Goal: Entertainment & Leisure: Consume media (video, audio)

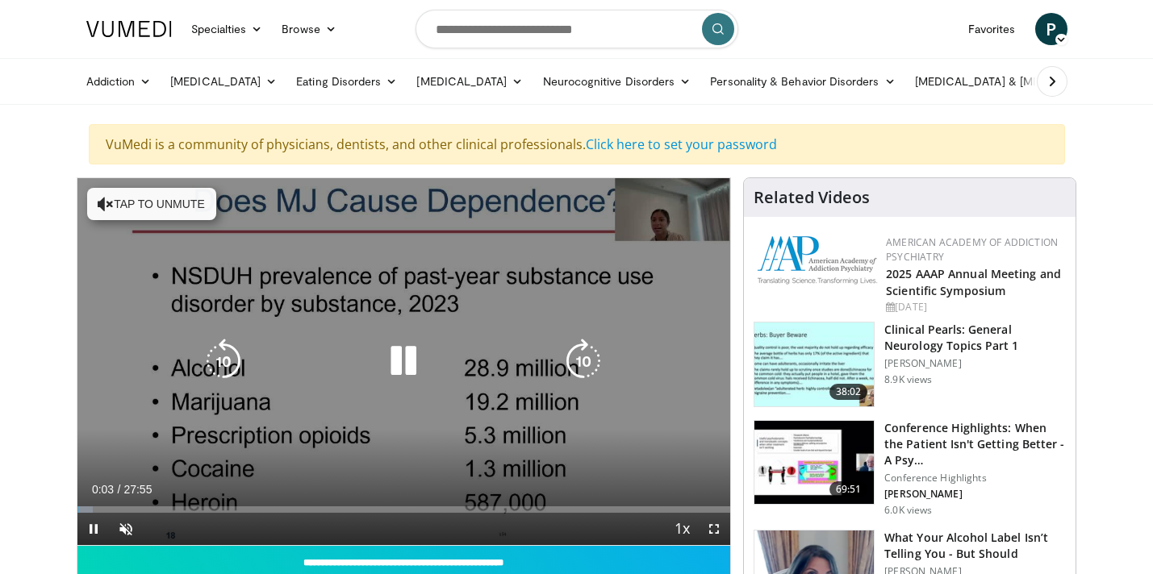
click at [171, 196] on button "Tap to unmute" at bounding box center [151, 204] width 129 height 32
click at [401, 362] on icon "Video Player" at bounding box center [403, 361] width 45 height 45
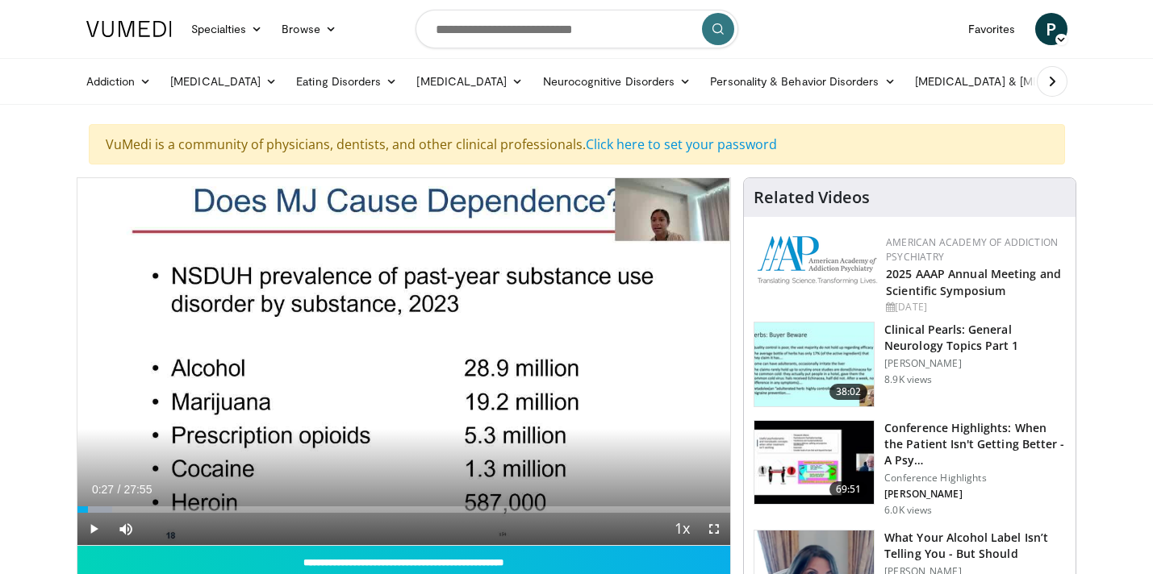
click at [1053, 21] on span "P" at bounding box center [1051, 29] width 32 height 32
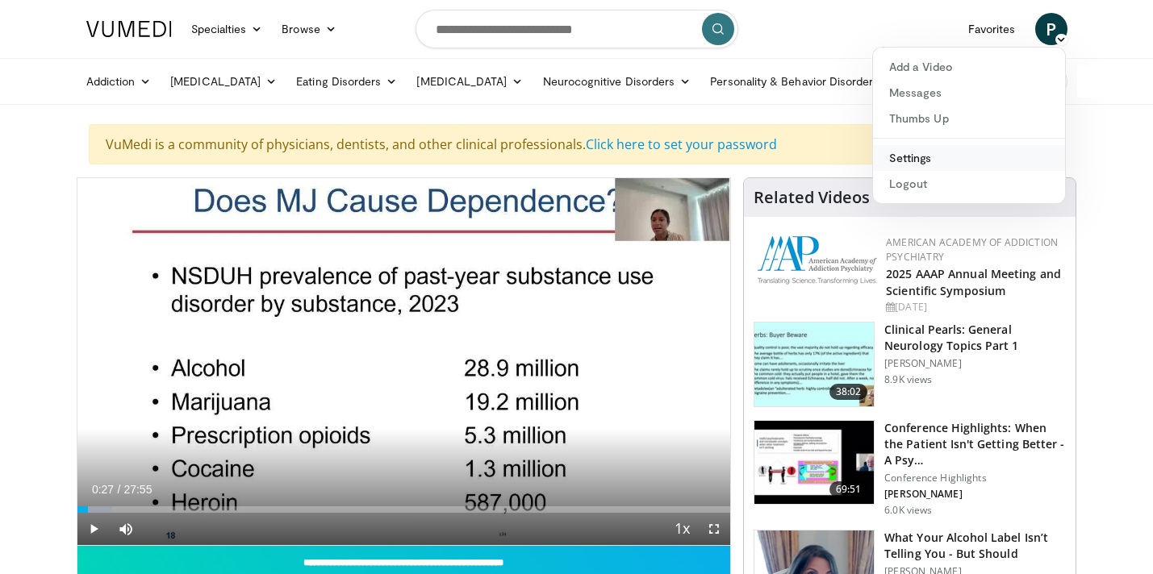
click at [917, 160] on link "Settings" at bounding box center [969, 158] width 192 height 26
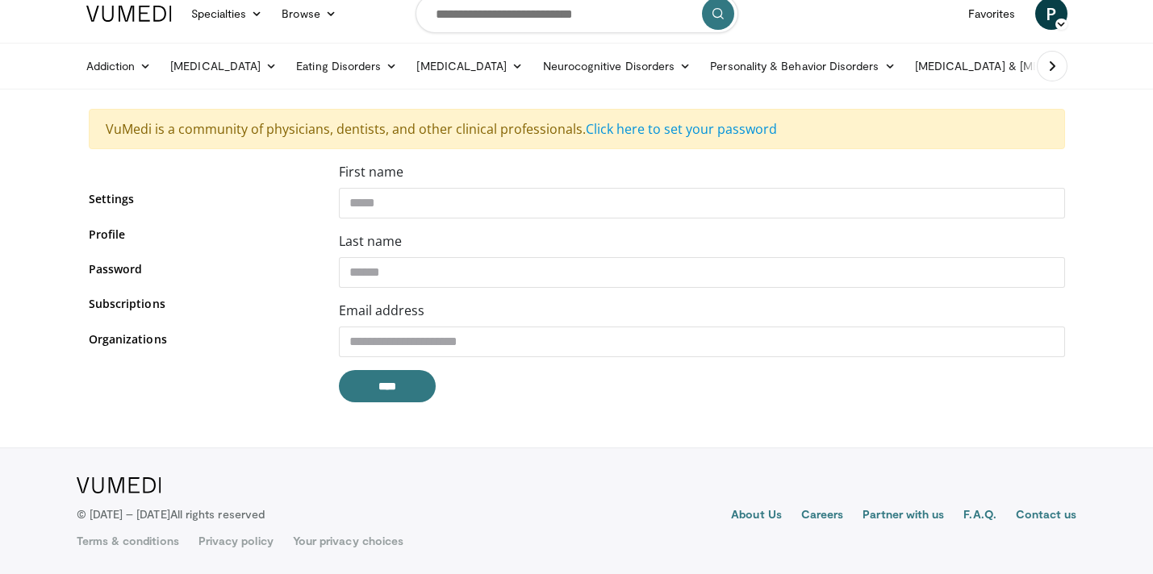
scroll to position [16, 0]
click at [371, 405] on div "**********" at bounding box center [702, 287] width 750 height 253
click at [376, 388] on input "****" at bounding box center [387, 386] width 97 height 32
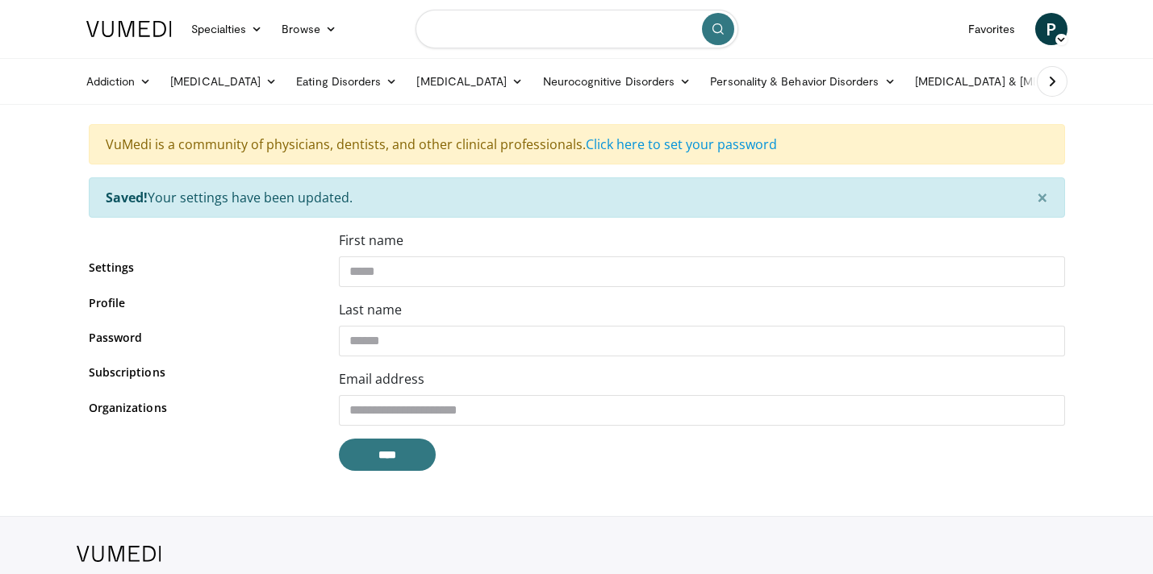
click at [466, 37] on input "Search topics, interventions" at bounding box center [577, 29] width 323 height 39
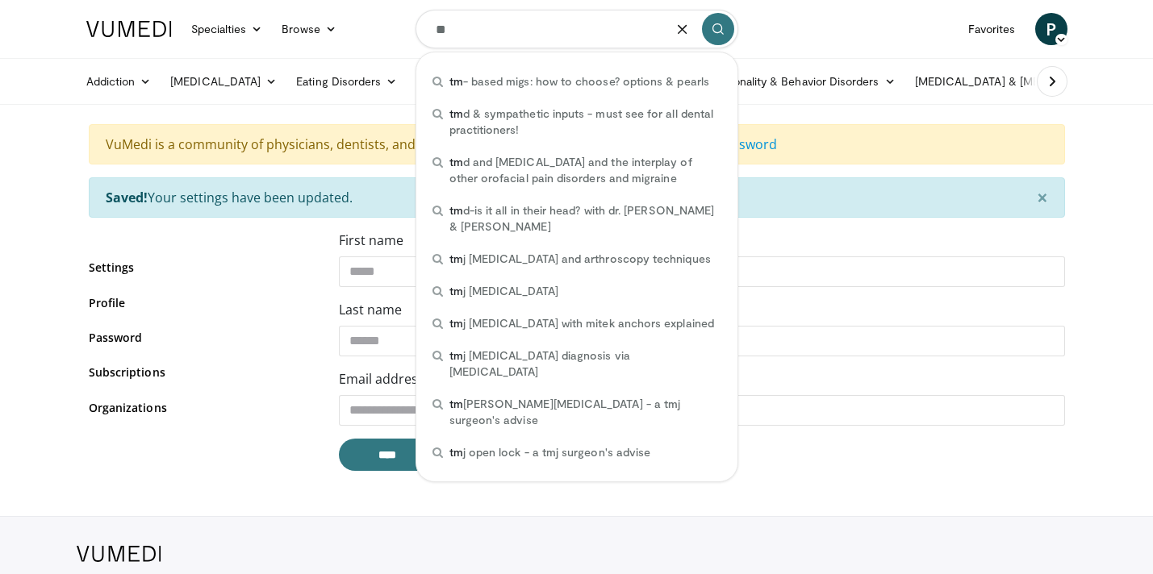
type input "*"
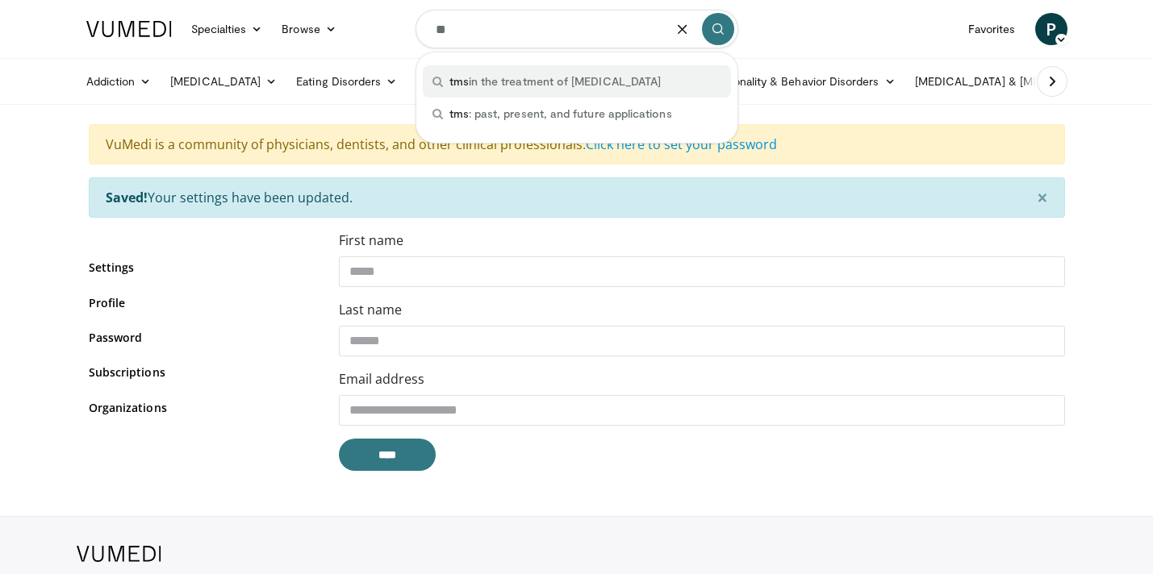
type input "*"
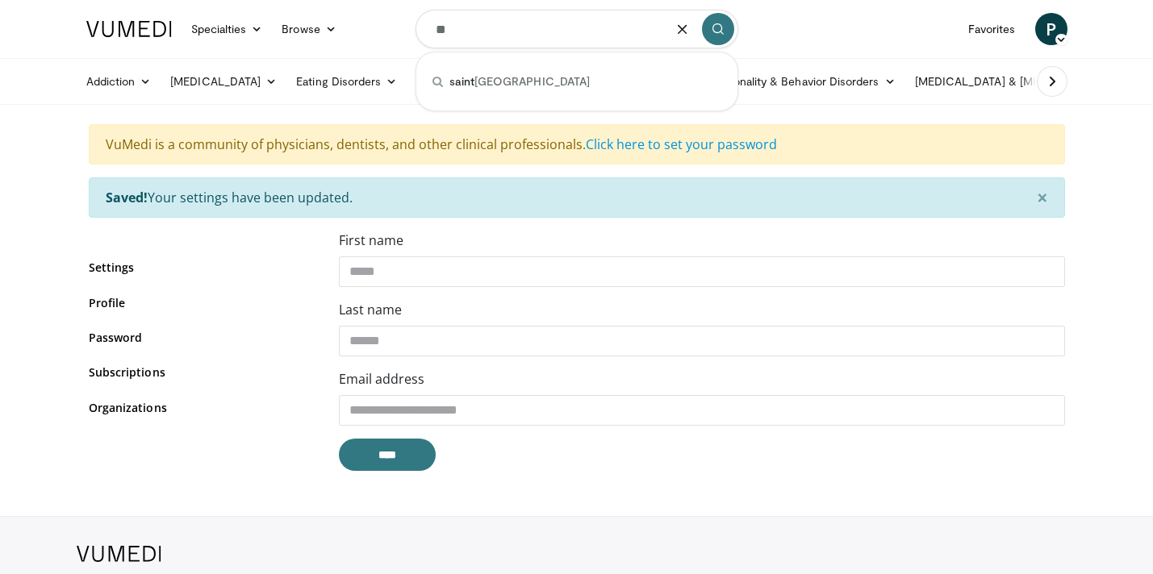
type input "*"
type input "*****"
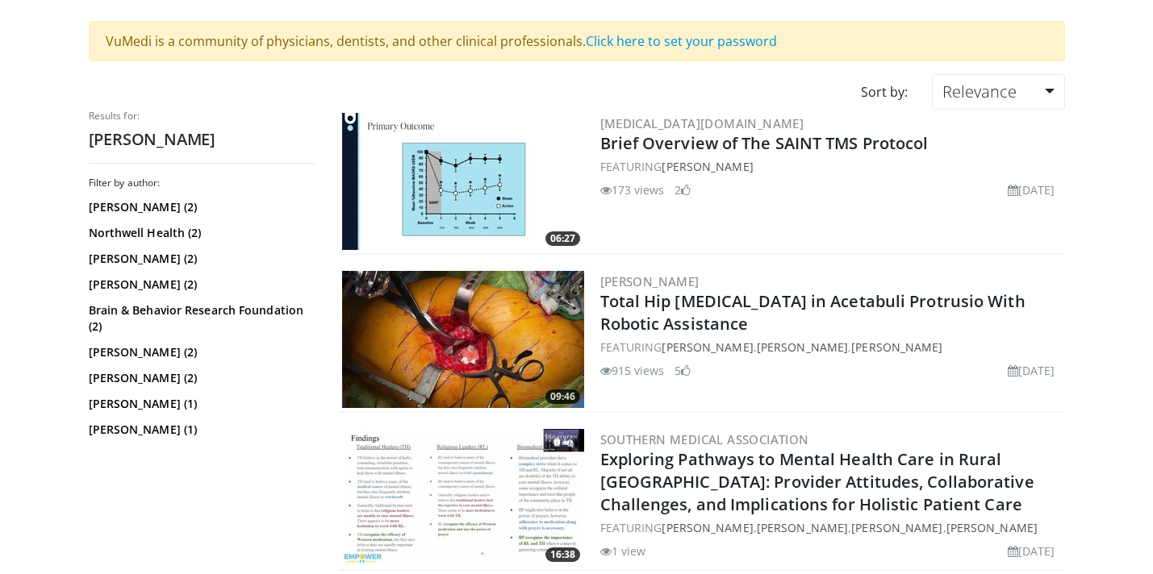
scroll to position [120, 0]
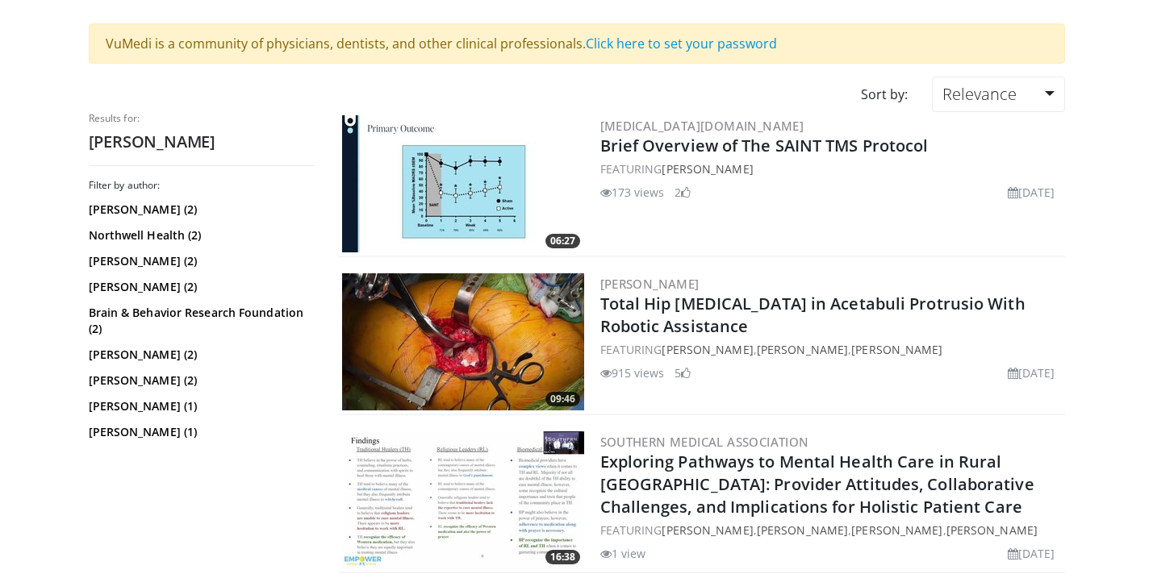
click at [497, 186] on img at bounding box center [463, 183] width 242 height 137
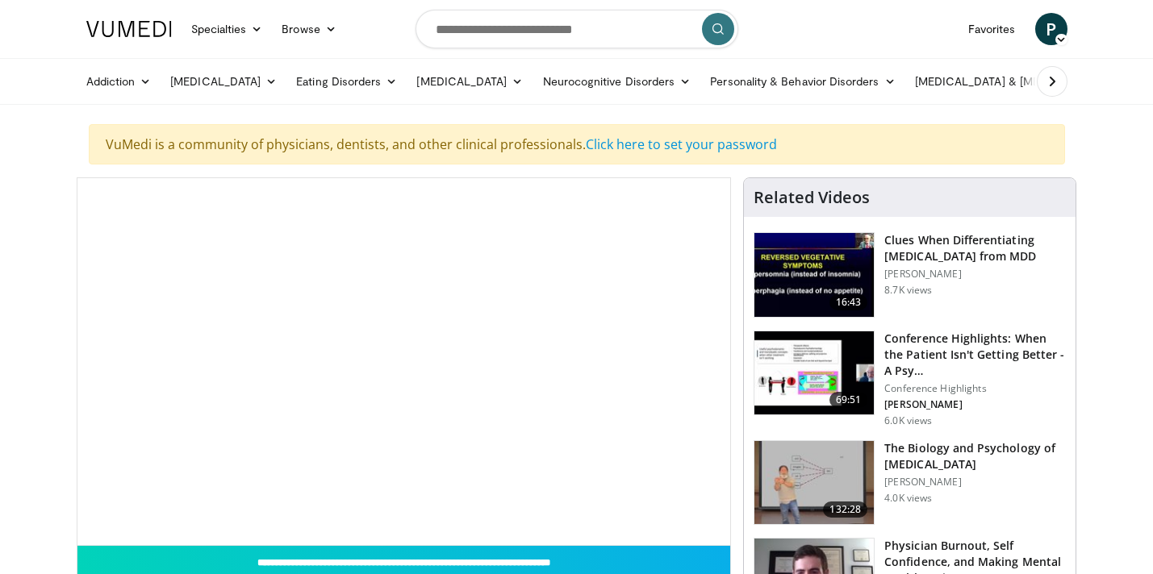
click at [497, 186] on div "10 seconds Tap to unmute" at bounding box center [404, 361] width 654 height 367
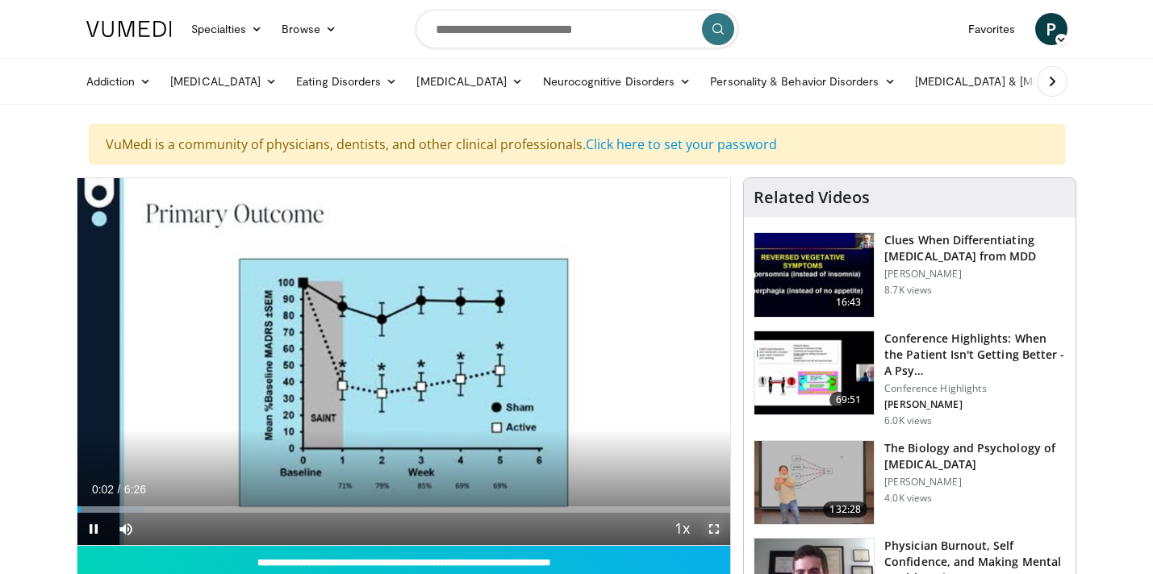
click at [715, 531] on span "Video Player" at bounding box center [714, 529] width 32 height 32
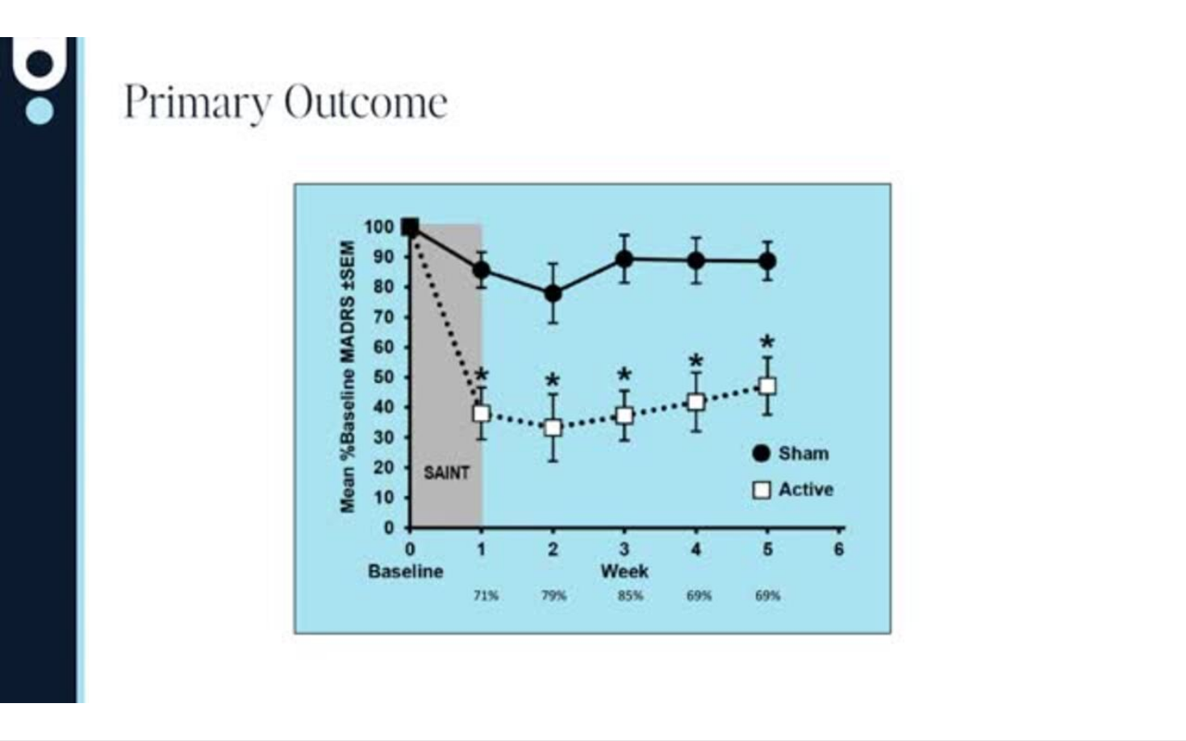
click at [1152, 574] on video-js "**********" at bounding box center [593, 370] width 1186 height 741
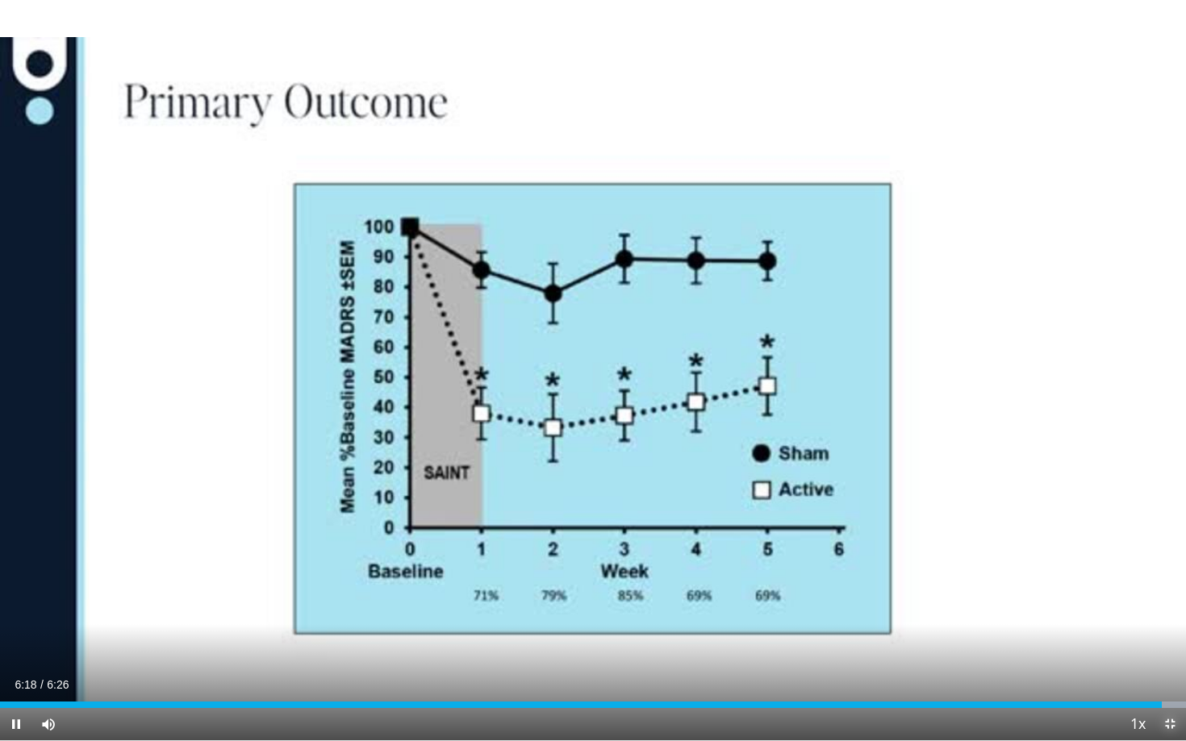
click at [1152, 574] on span "Video Player" at bounding box center [1170, 724] width 32 height 32
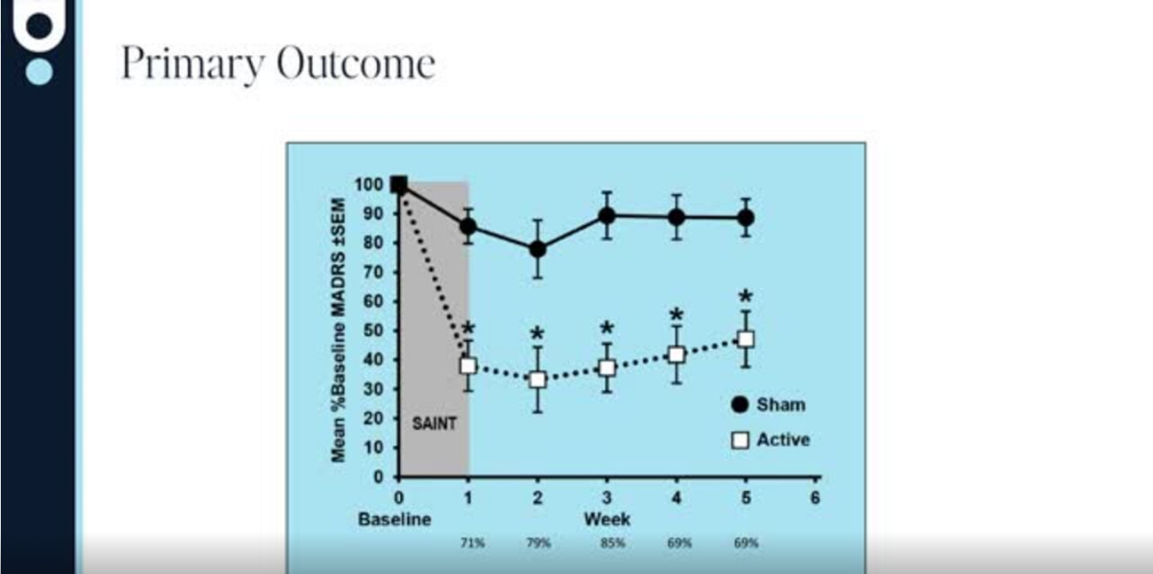
scroll to position [69, 0]
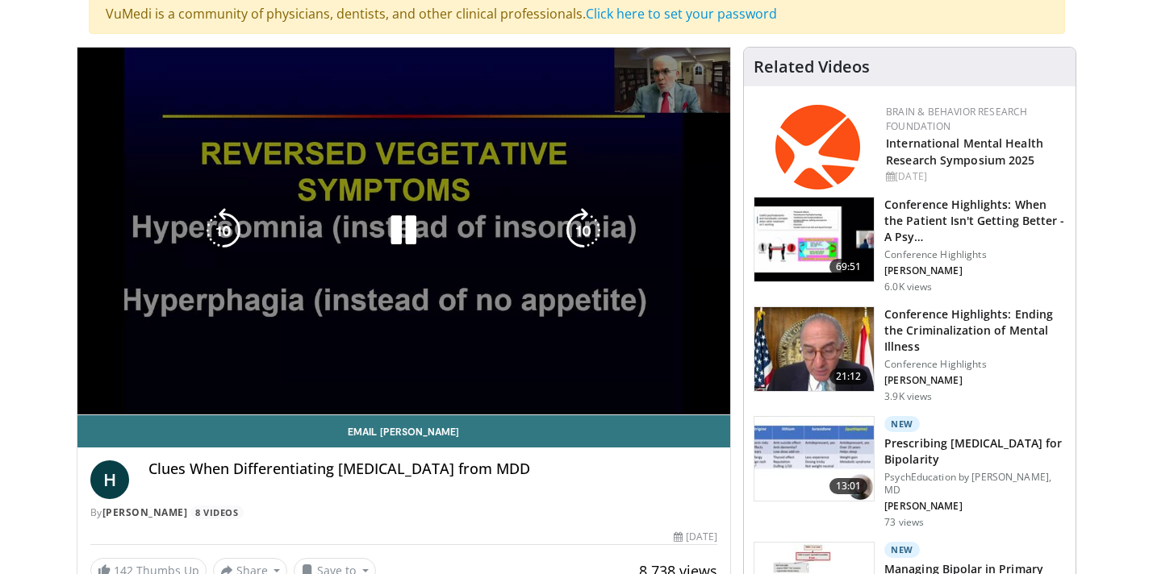
scroll to position [143, 0]
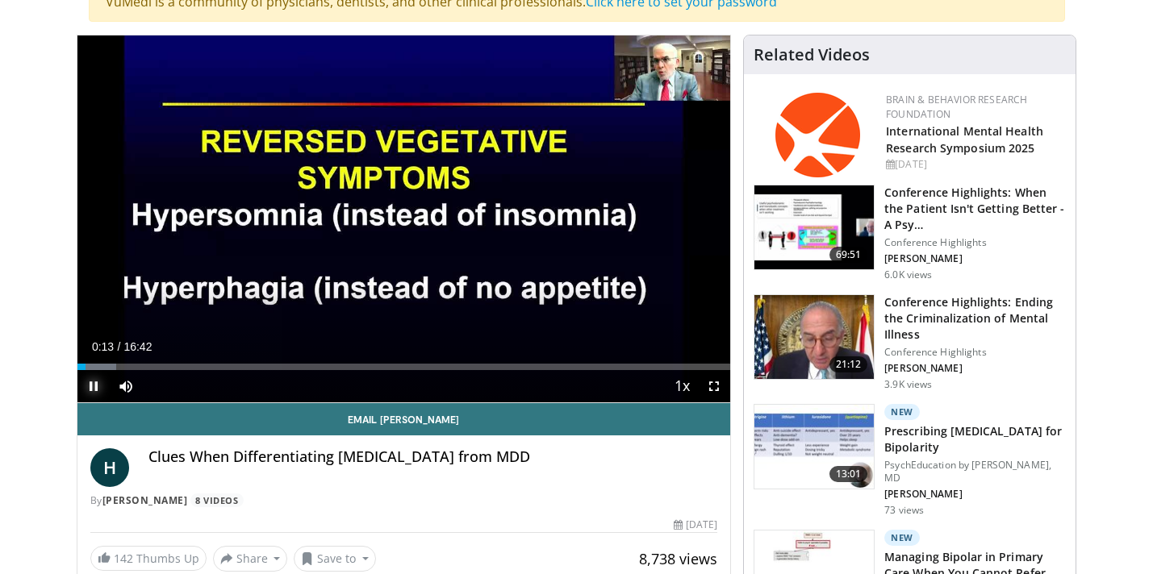
click at [93, 385] on span "Video Player" at bounding box center [93, 386] width 32 height 32
